Goal: Find specific page/section: Find specific page/section

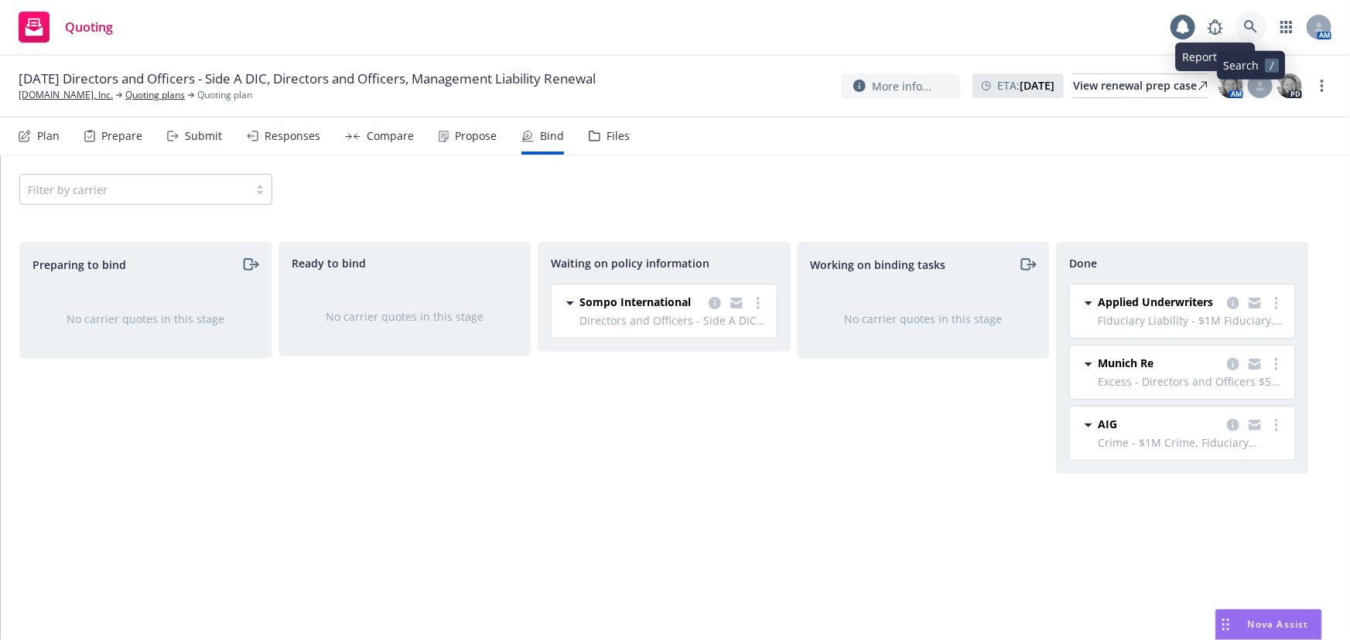
click at [1245, 23] on icon at bounding box center [1250, 26] width 13 height 13
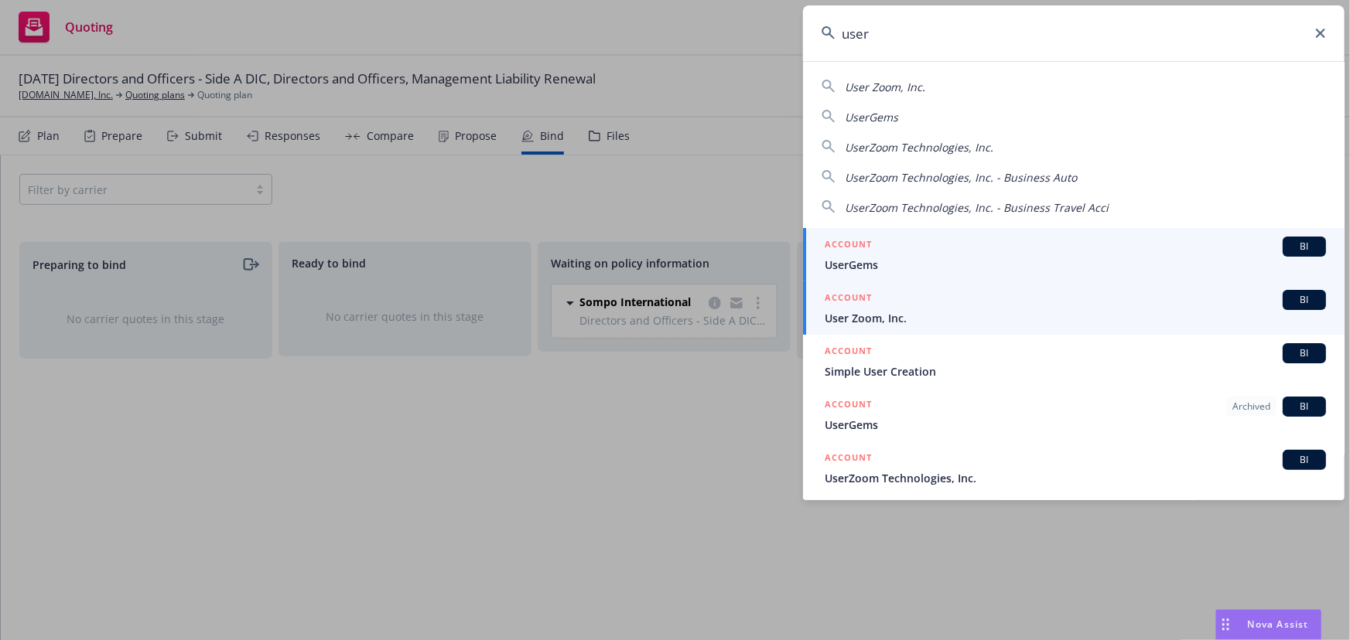
type input "user"
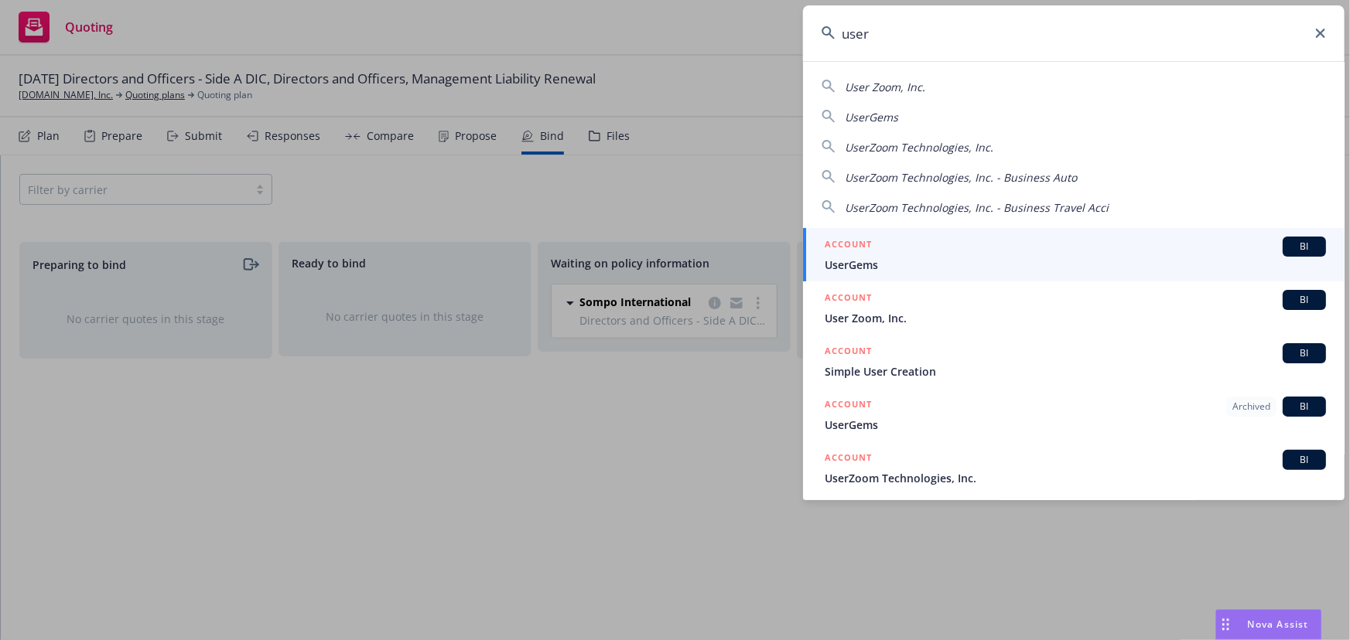
click at [959, 312] on span "User Zoom, Inc." at bounding box center [1075, 318] width 501 height 16
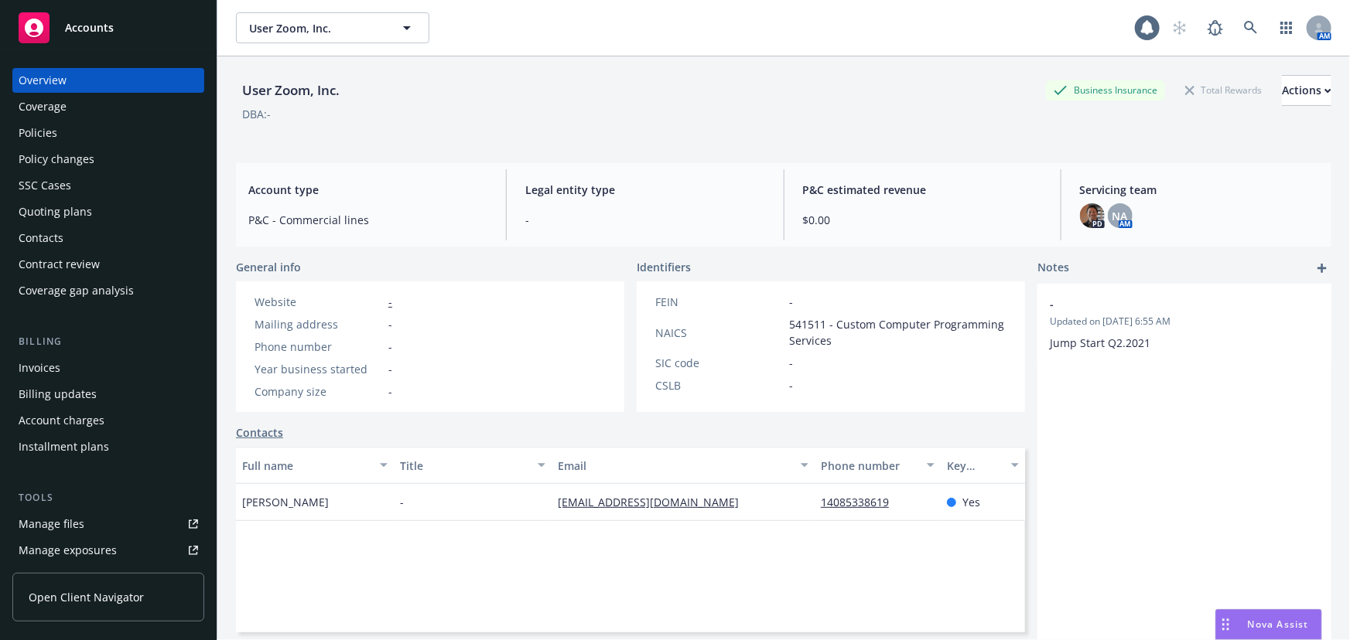
click at [94, 135] on div "Policies" at bounding box center [108, 133] width 179 height 25
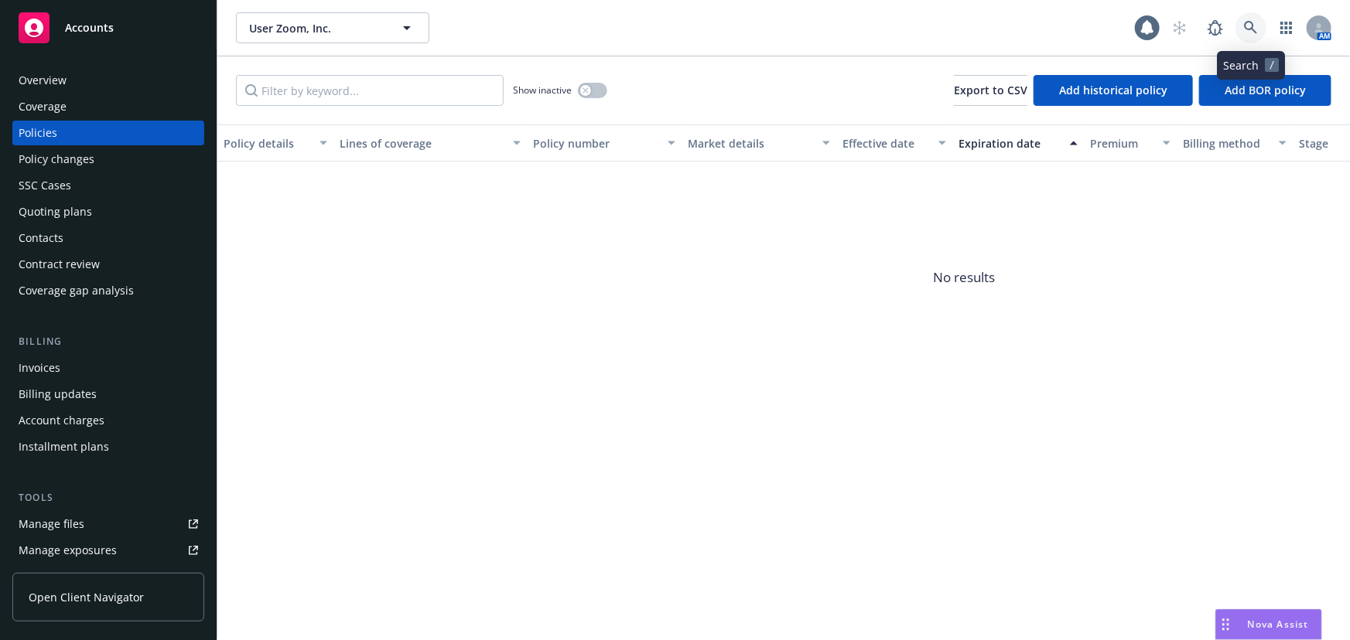
click at [1257, 28] on icon at bounding box center [1251, 28] width 14 height 14
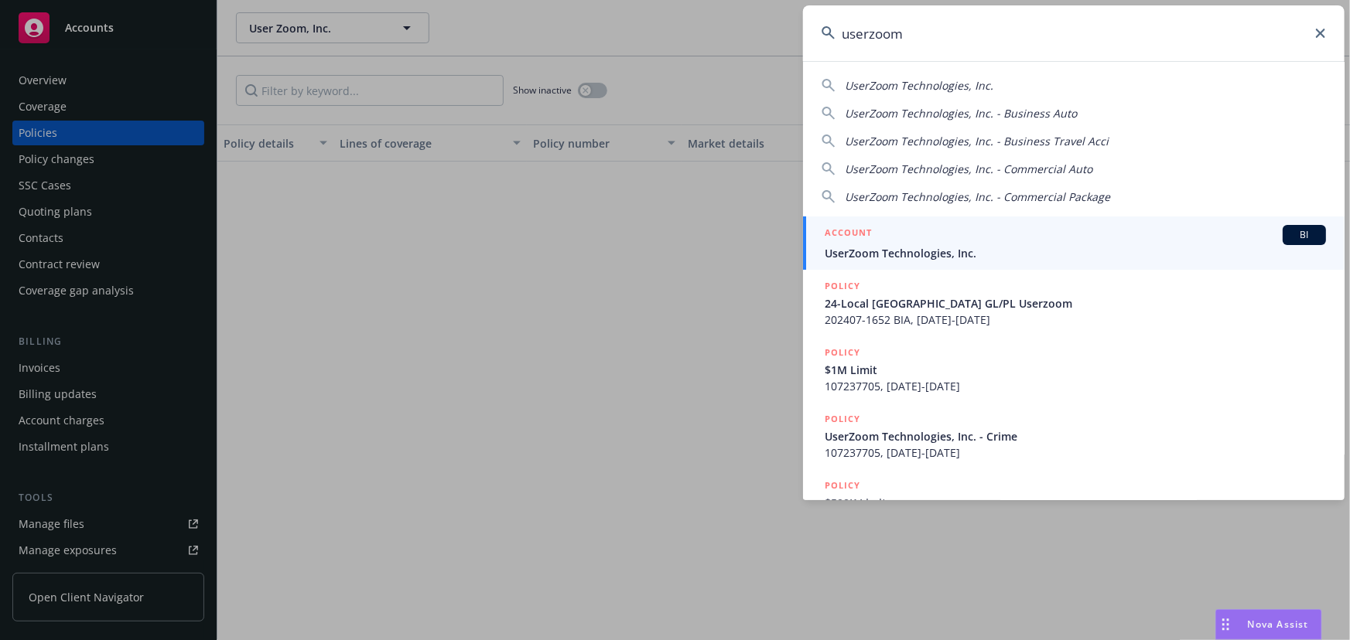
type input "userzoom"
click at [1078, 237] on div "ACCOUNT BI" at bounding box center [1075, 235] width 501 height 20
